Goal: Information Seeking & Learning: Learn about a topic

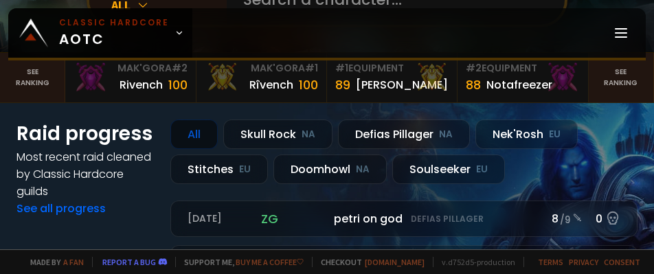
scroll to position [137, 0]
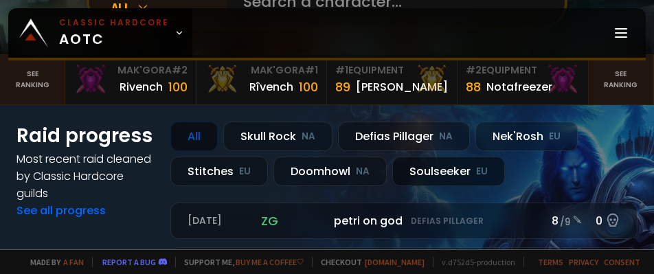
click at [480, 169] on small "EU" at bounding box center [482, 172] width 12 height 14
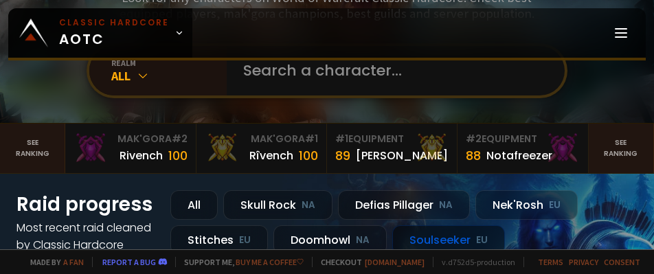
scroll to position [0, 0]
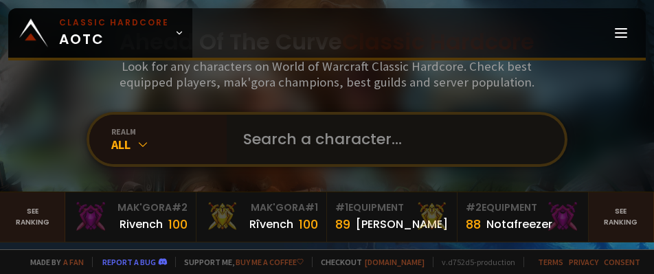
click at [389, 142] on input "text" at bounding box center [391, 139] width 313 height 49
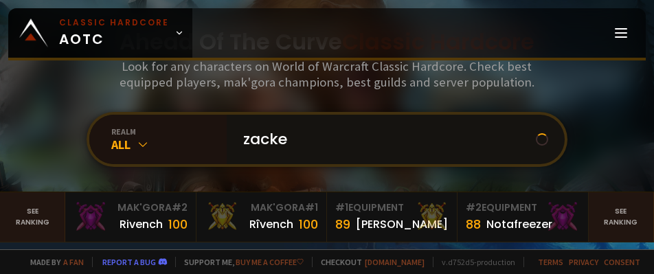
type input "zacke"
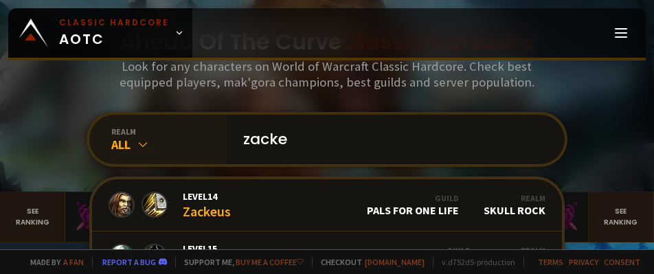
drag, startPoint x: 228, startPoint y: 145, endPoint x: 125, endPoint y: 144, distance: 103.1
click at [125, 144] on div "realm All zacke Level 14 Zackeus Guild Pals For One Life Realm Skull Rock Level…" at bounding box center [327, 139] width 481 height 55
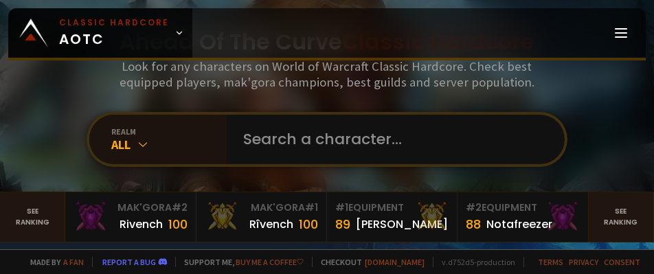
click at [611, 106] on div "Ahead Of The Curve Classic Hardcore Look for any characters on World of Warcraf…" at bounding box center [327, 96] width 654 height 192
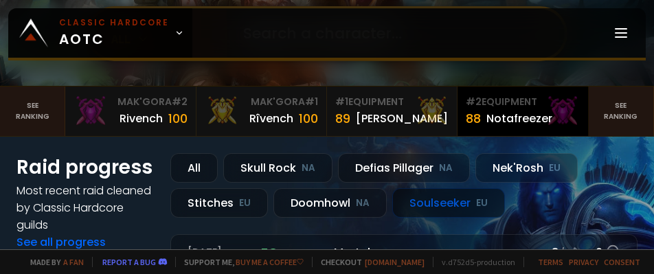
scroll to position [69, 0]
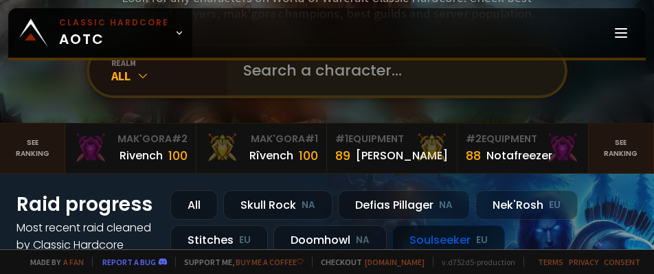
drag, startPoint x: 286, startPoint y: 159, endPoint x: 540, endPoint y: 72, distance: 268.6
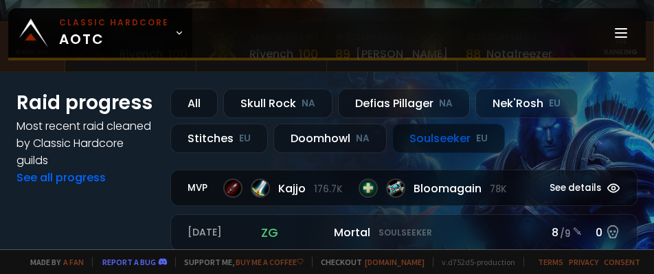
scroll to position [206, 0]
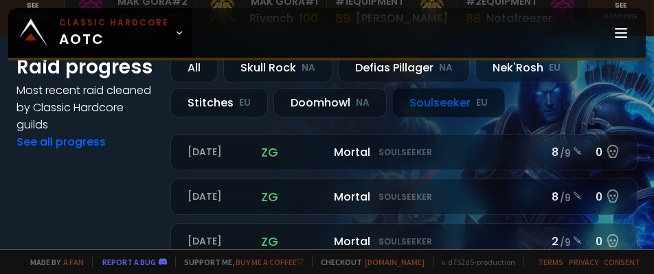
click at [456, 104] on div "Soulseeker EU" at bounding box center [448, 103] width 113 height 30
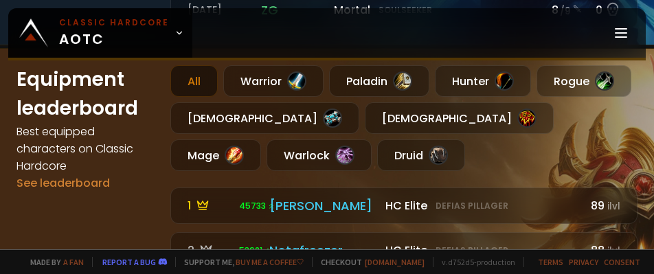
scroll to position [550, 0]
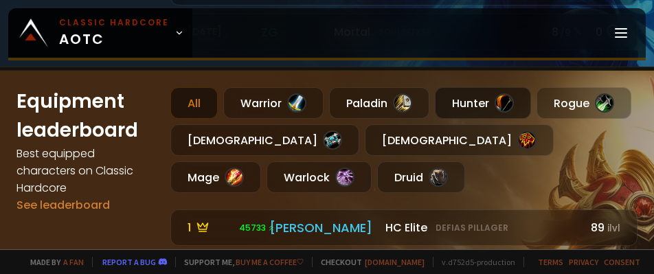
click at [464, 119] on div "Hunter" at bounding box center [483, 103] width 96 height 32
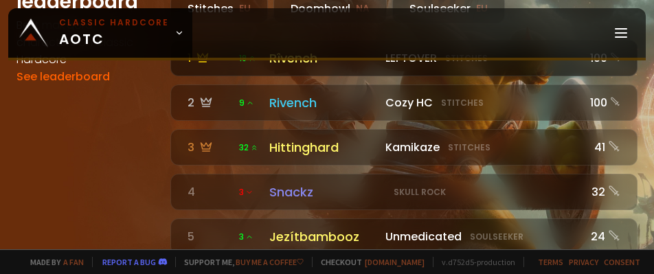
scroll to position [1100, 0]
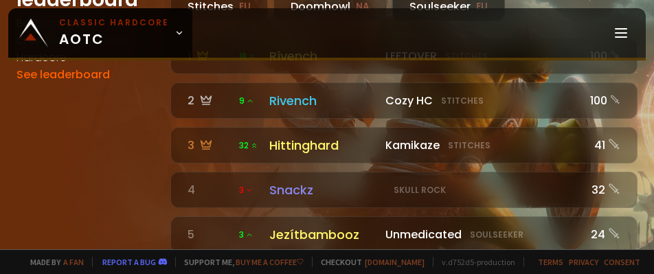
click at [429, 21] on div "Soulseeker EU" at bounding box center [448, 7] width 113 height 30
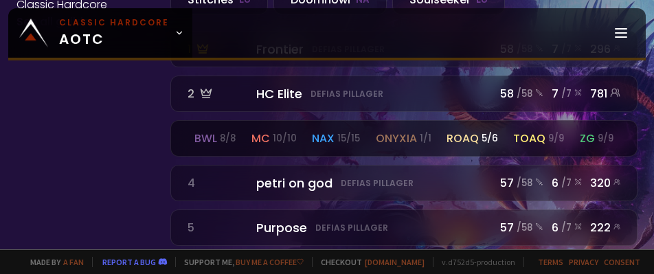
scroll to position [1512, 0]
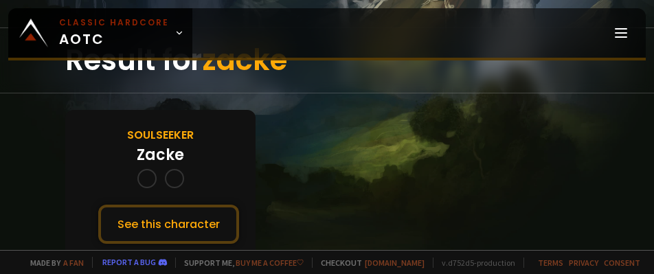
scroll to position [79, 0]
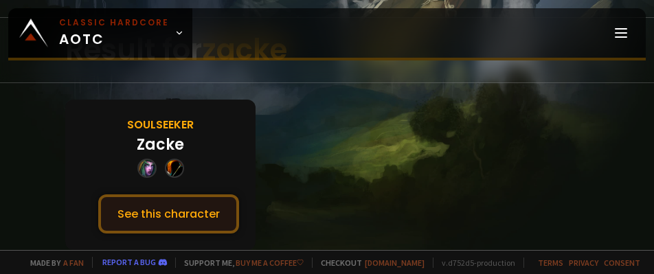
click at [192, 217] on button "See this character" at bounding box center [168, 214] width 141 height 39
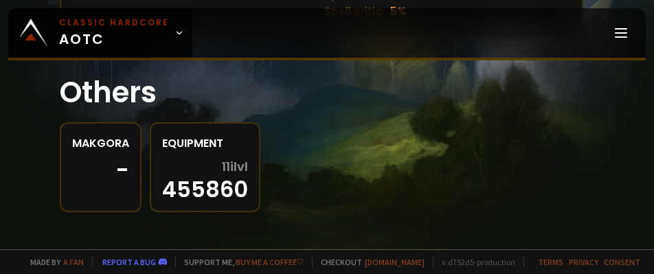
scroll to position [704, 5]
